Goal: Task Accomplishment & Management: Manage account settings

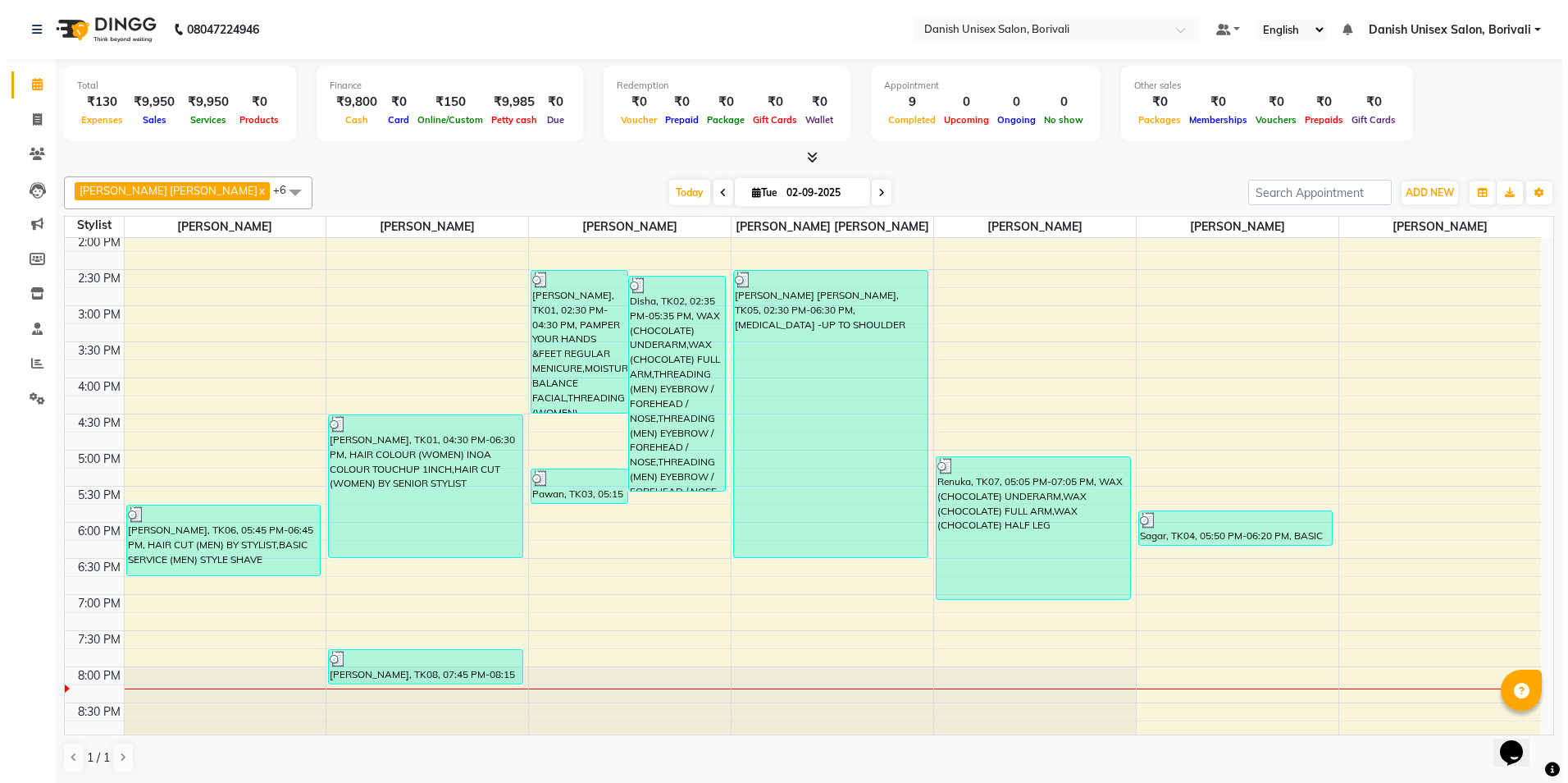
scroll to position [328, 0]
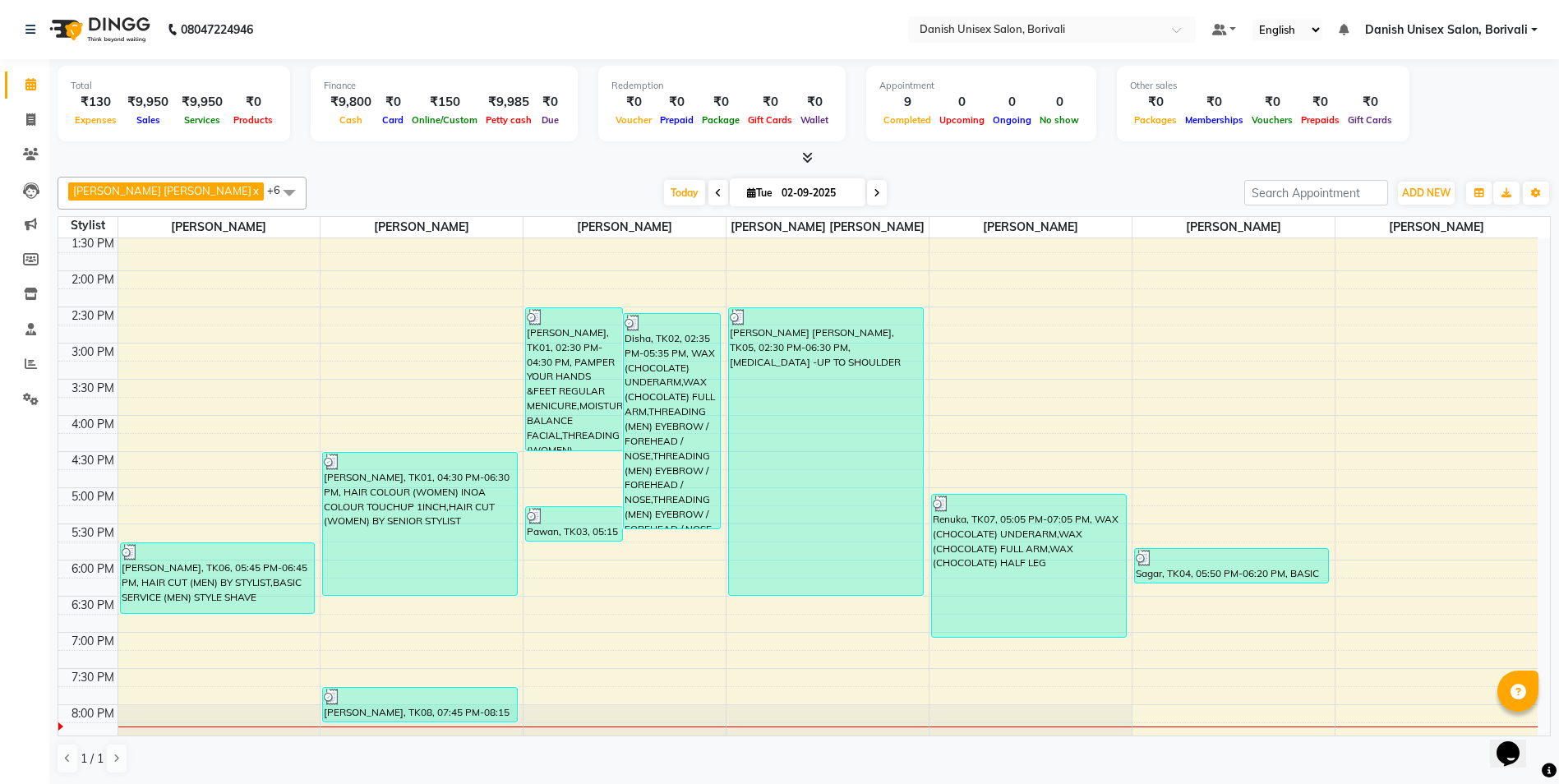
click at [802, 156] on icon at bounding box center [807, 157] width 11 height 13
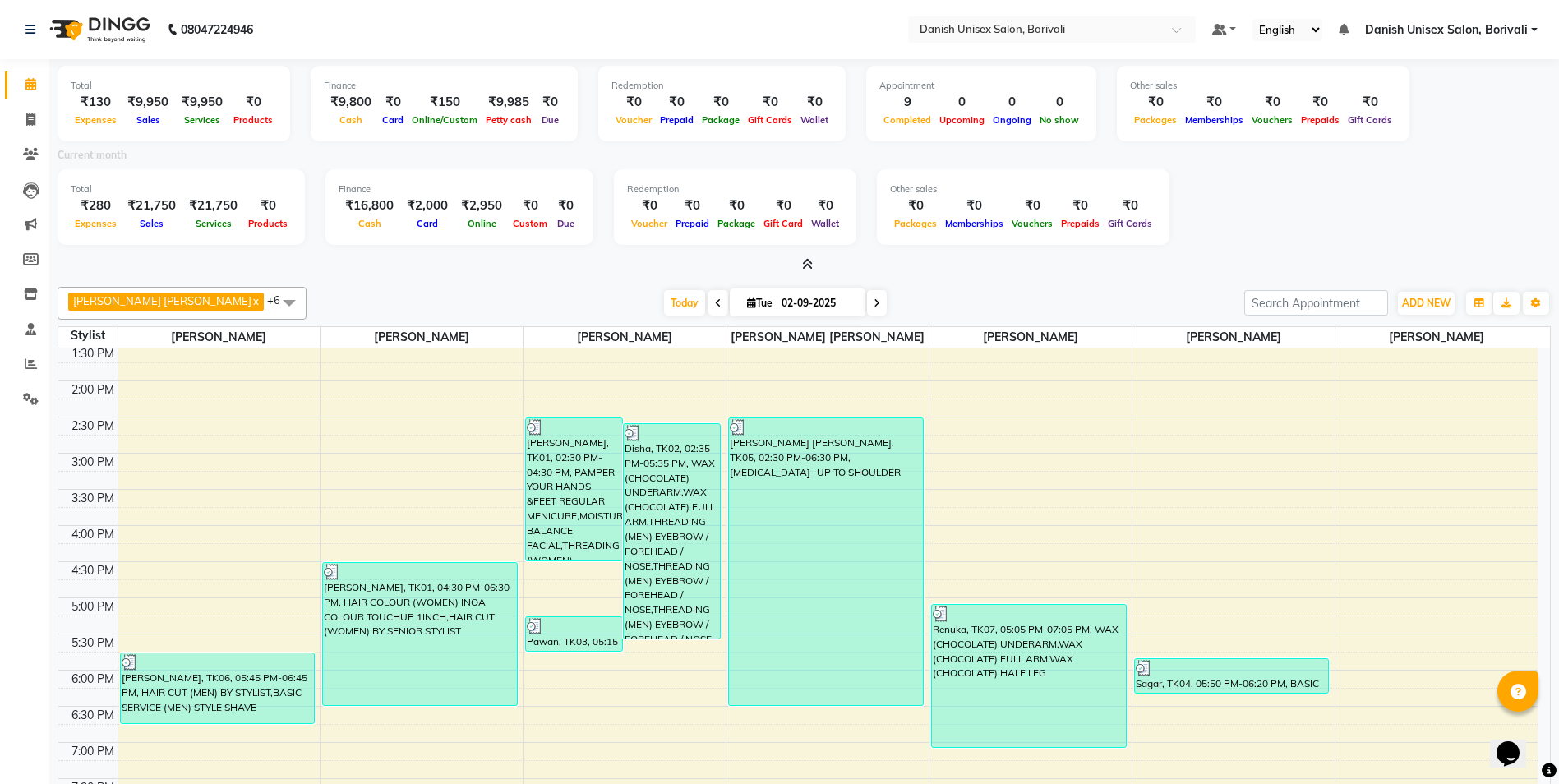
click at [810, 259] on icon at bounding box center [807, 263] width 11 height 13
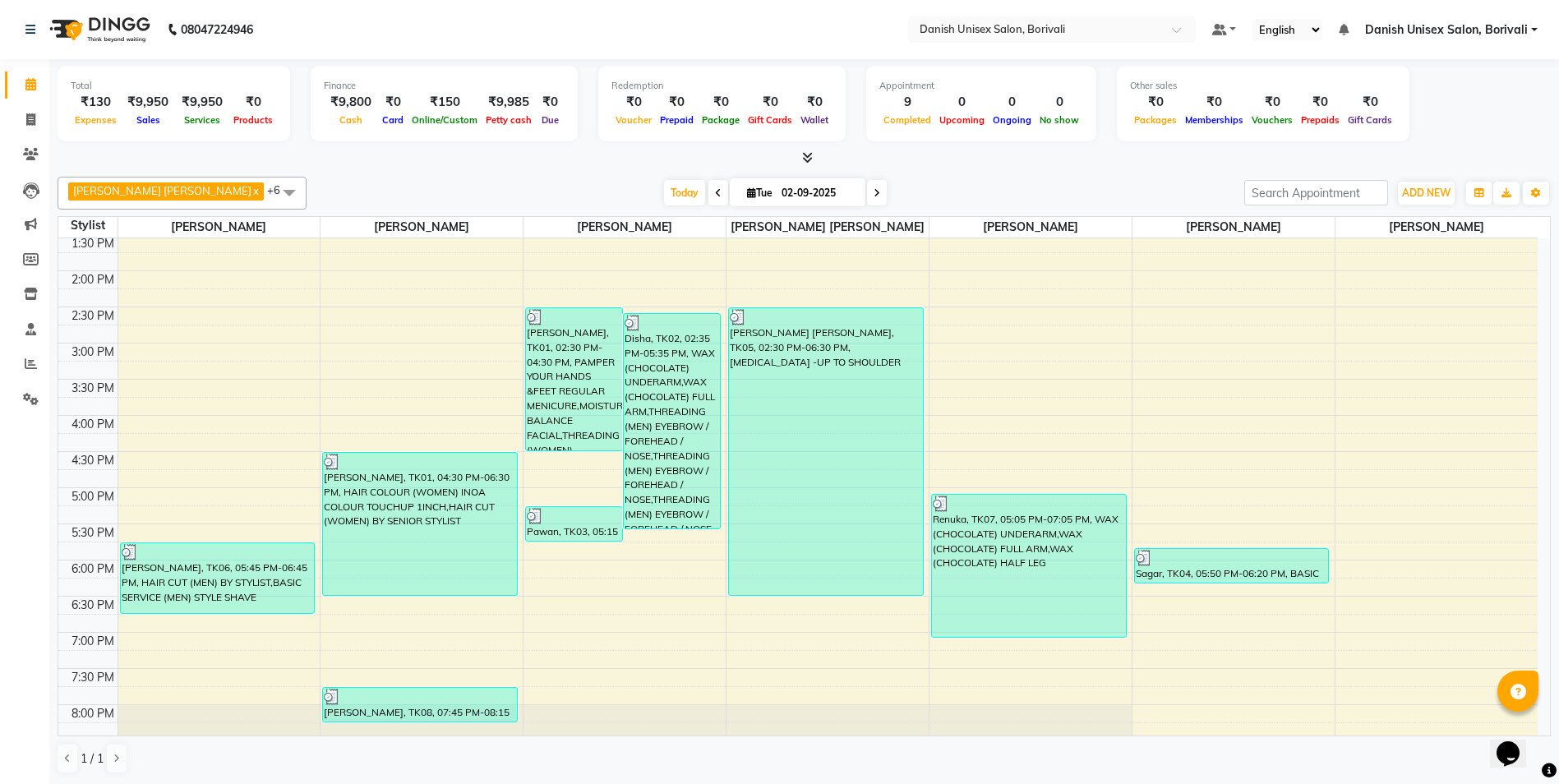
click at [1531, 29] on link "Danish Unisex Salon, Borivali" at bounding box center [1452, 30] width 172 height 17
click at [1499, 116] on link "Sign out" at bounding box center [1452, 113] width 150 height 25
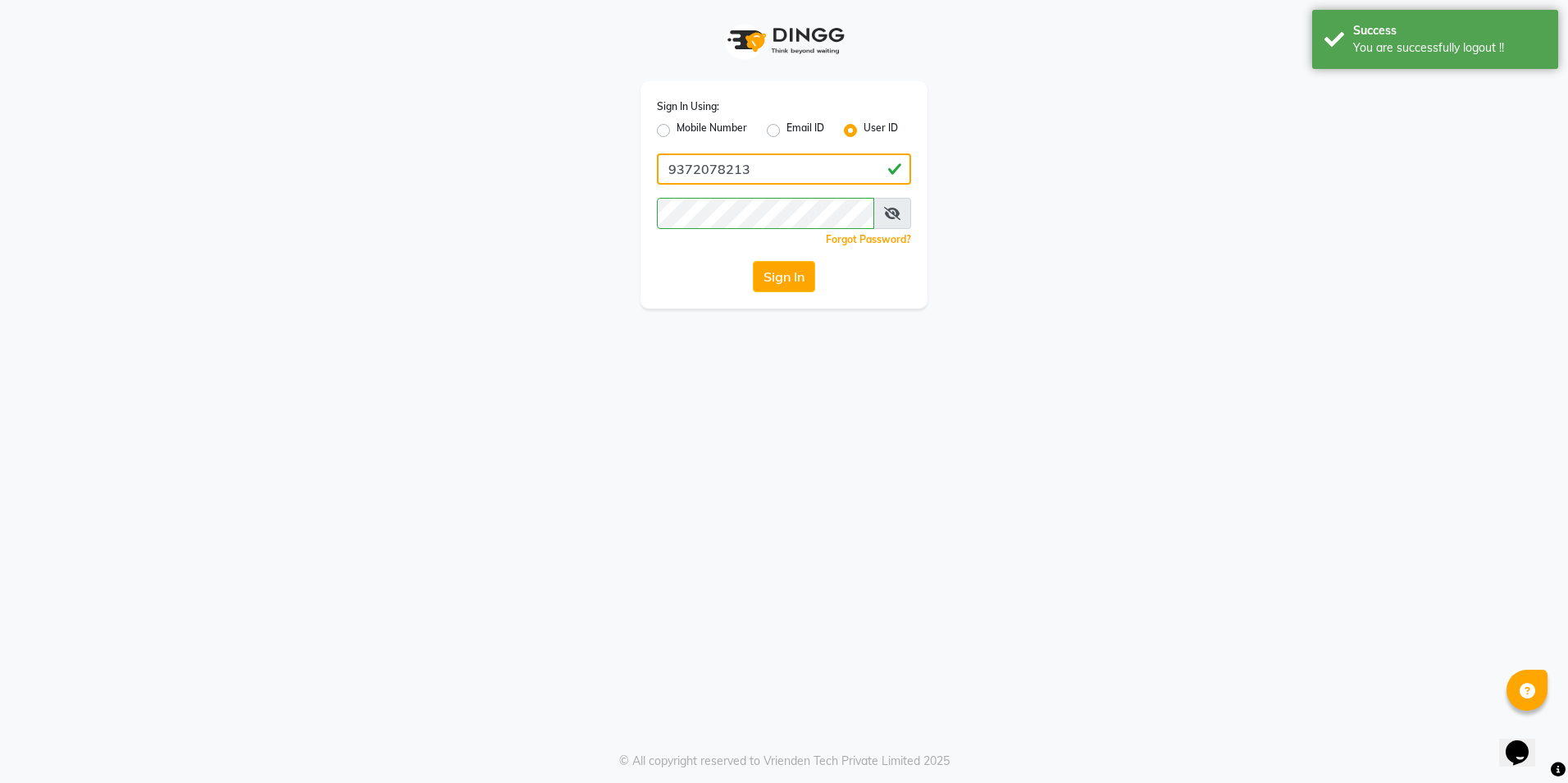
click at [795, 178] on input "9372078213" at bounding box center [784, 169] width 254 height 31
type input "[PERSON_NAME]"
click at [797, 280] on button "Sign In" at bounding box center [784, 276] width 62 height 31
